Goal: Task Accomplishment & Management: Complete application form

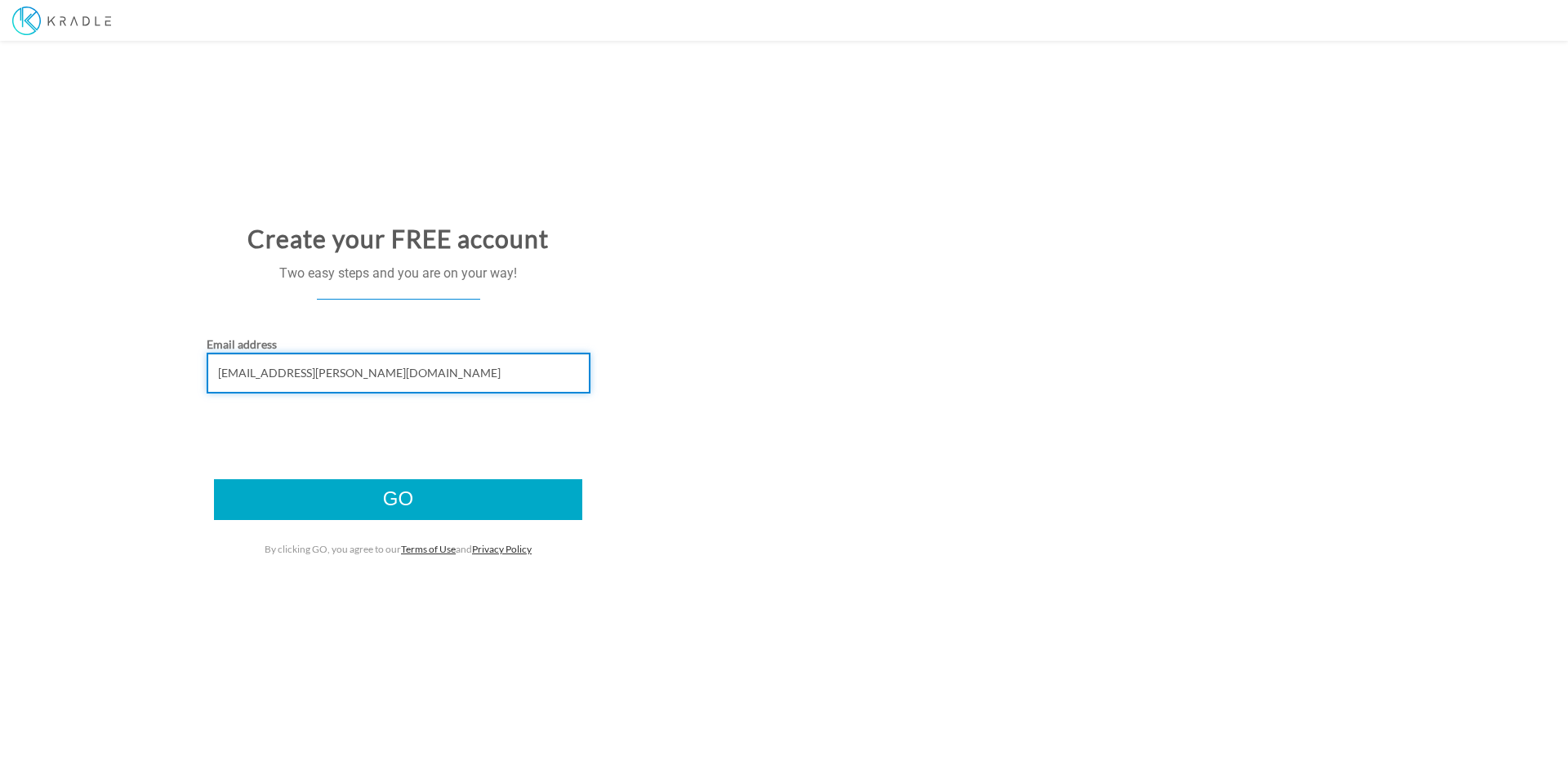
type input "wr14.magee@outlook.com"
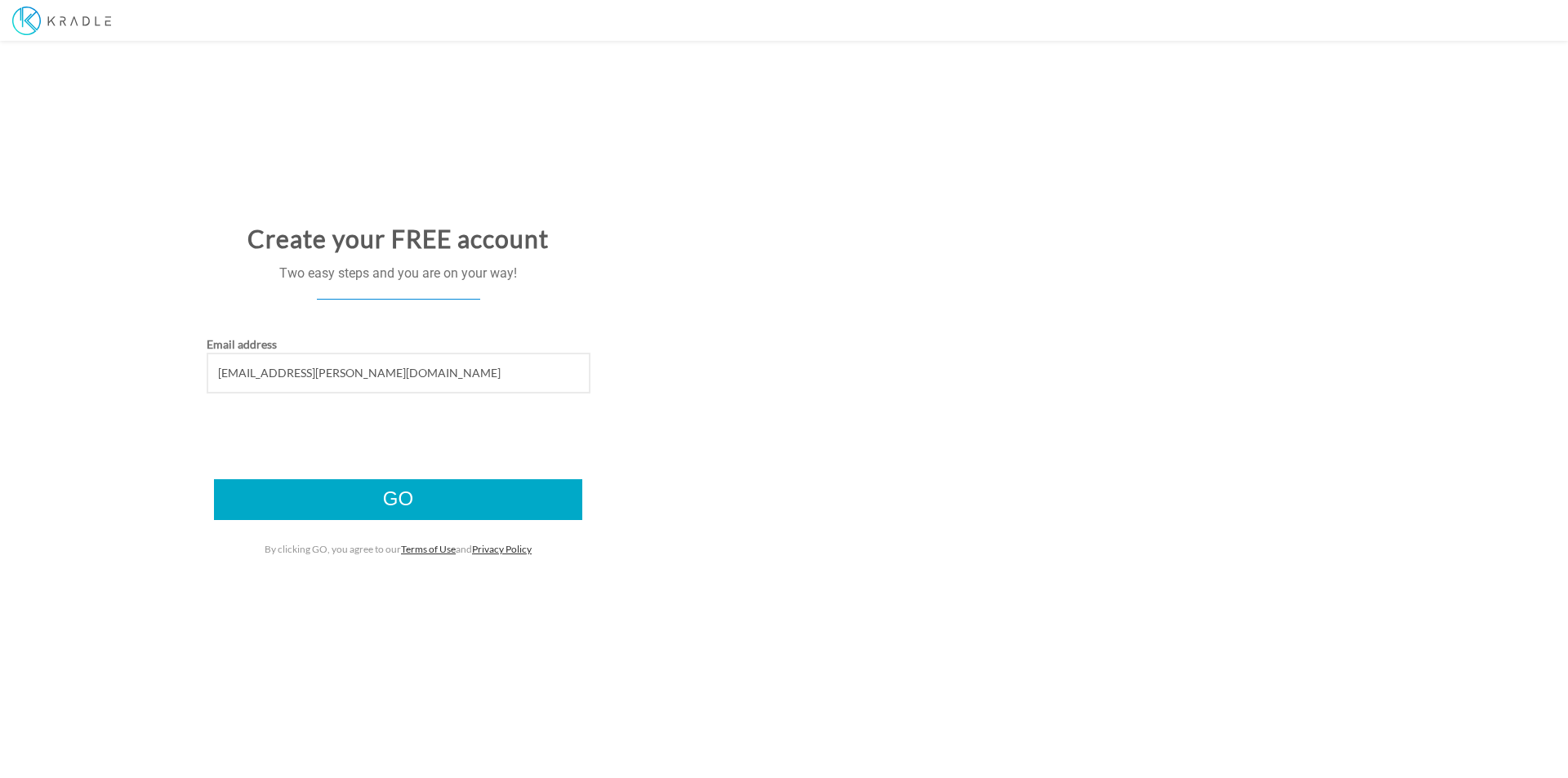
click at [395, 494] on input "Go" at bounding box center [398, 499] width 369 height 40
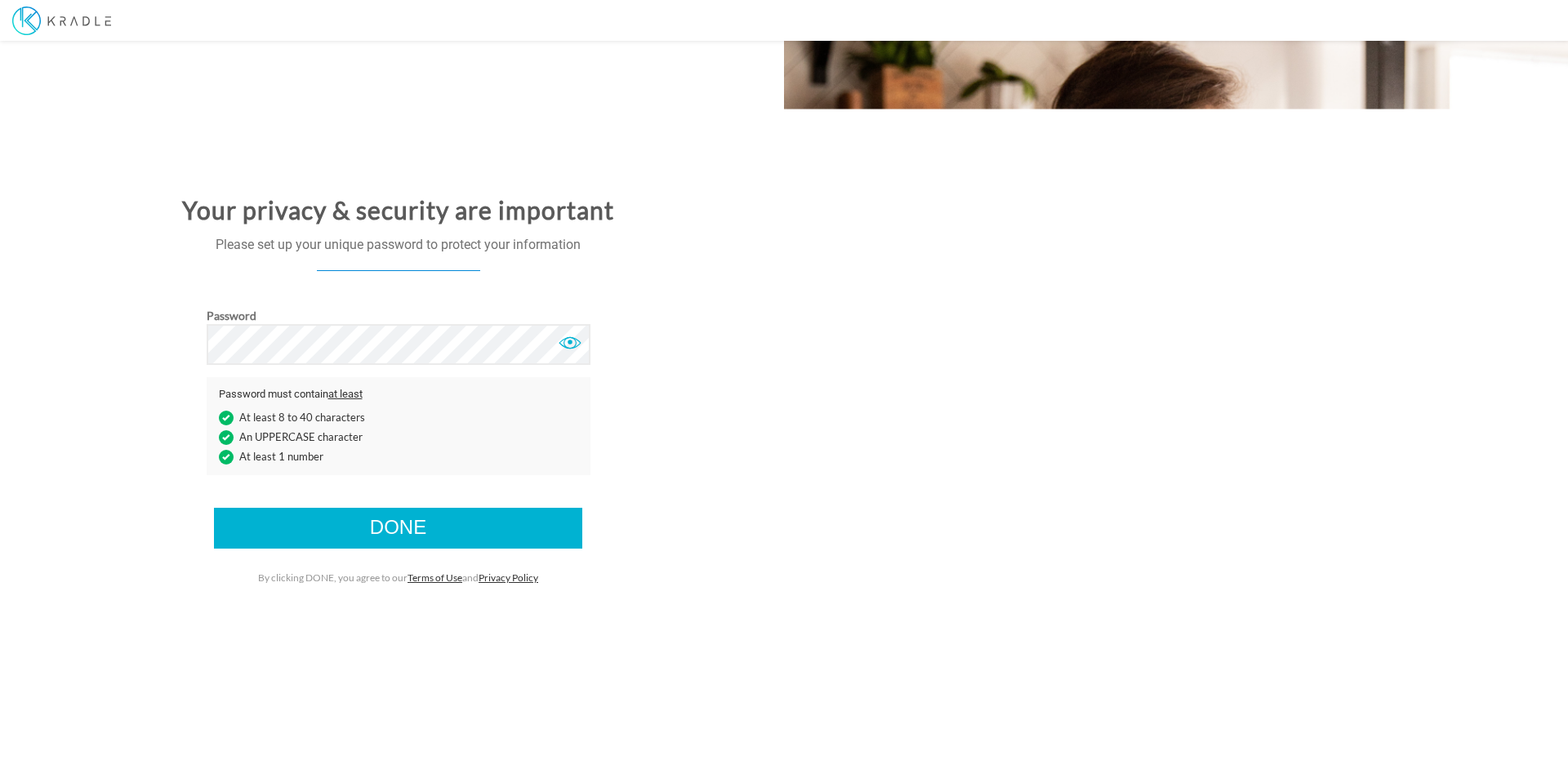
click at [570, 344] on div at bounding box center [570, 342] width 25 height 25
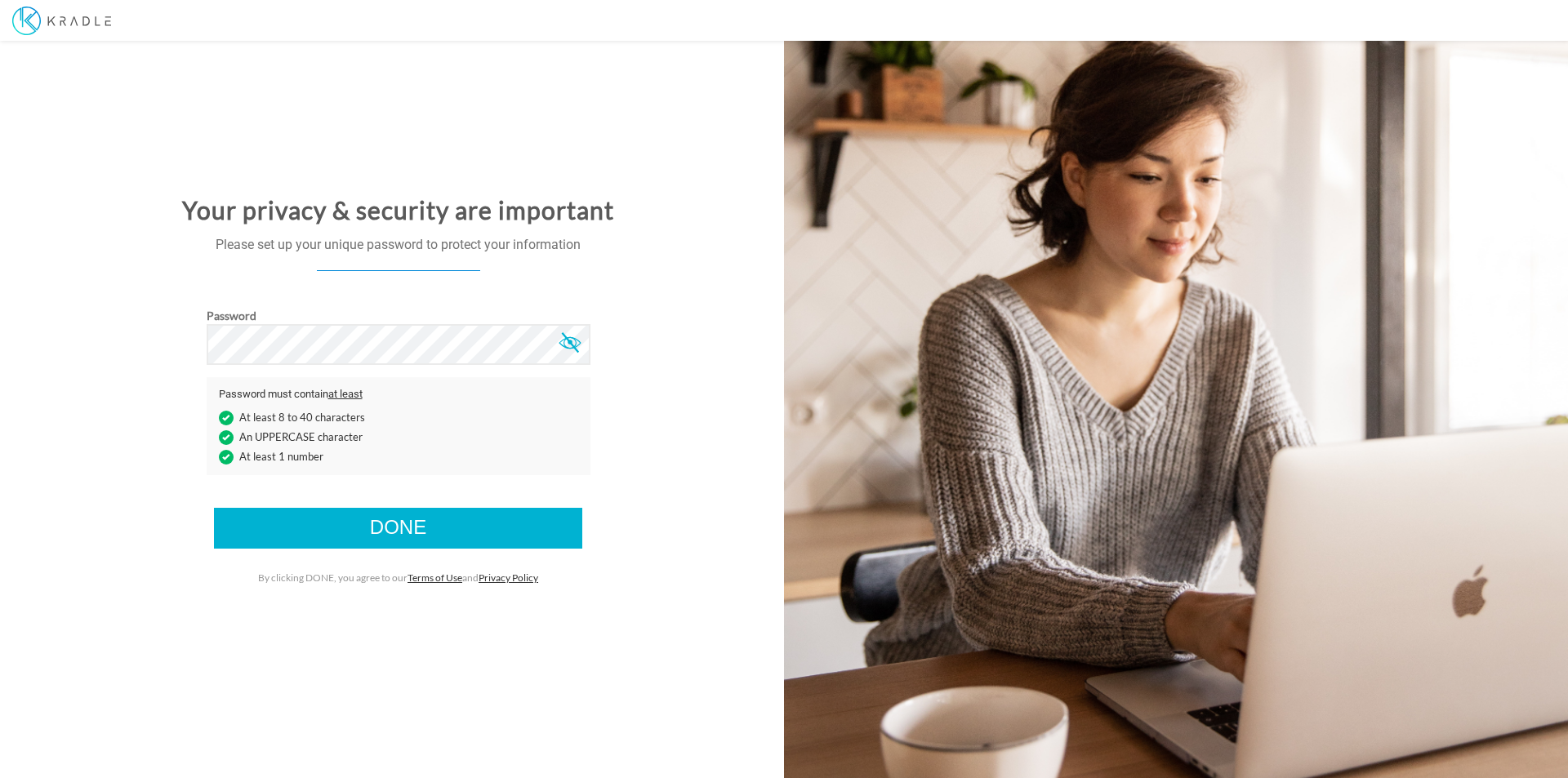
click at [570, 344] on div at bounding box center [570, 342] width 25 height 25
click at [402, 527] on input "Done" at bounding box center [398, 528] width 369 height 40
